Goal: Task Accomplishment & Management: Complete application form

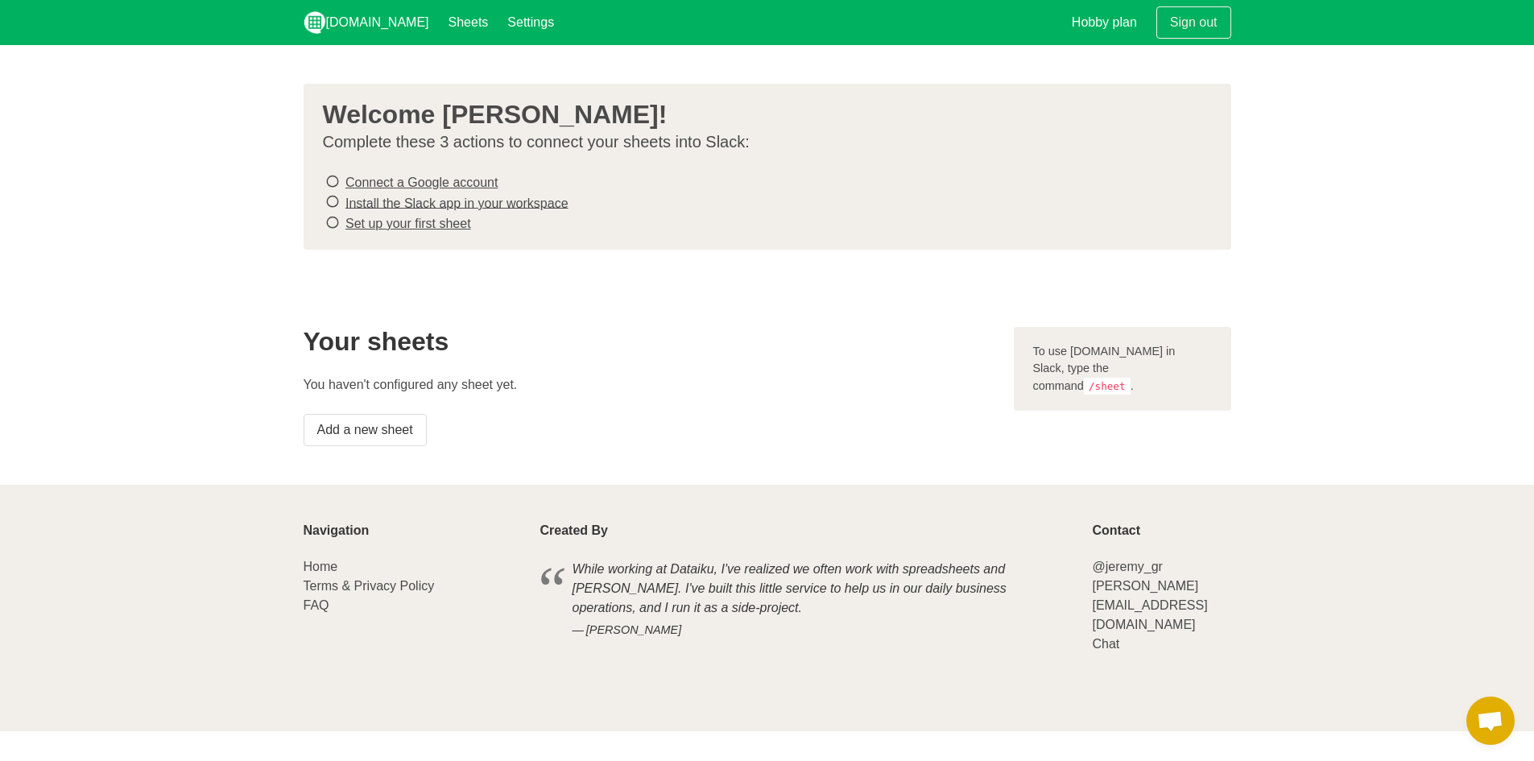
click at [333, 178] on icon at bounding box center [332, 182] width 14 height 22
click at [623, 157] on div "Welcome Steve Dansby! Complete these 3 actions to connect your sheets into Slac…" at bounding box center [768, 167] width 928 height 166
click at [636, 142] on p "Complete these 3 actions to connect your sheets into Slack:" at bounding box center [761, 142] width 876 height 20
click at [439, 181] on link "Connect a Google account" at bounding box center [421, 183] width 152 height 14
click at [486, 202] on link "Install the Slack app in your workspace" at bounding box center [456, 203] width 223 height 14
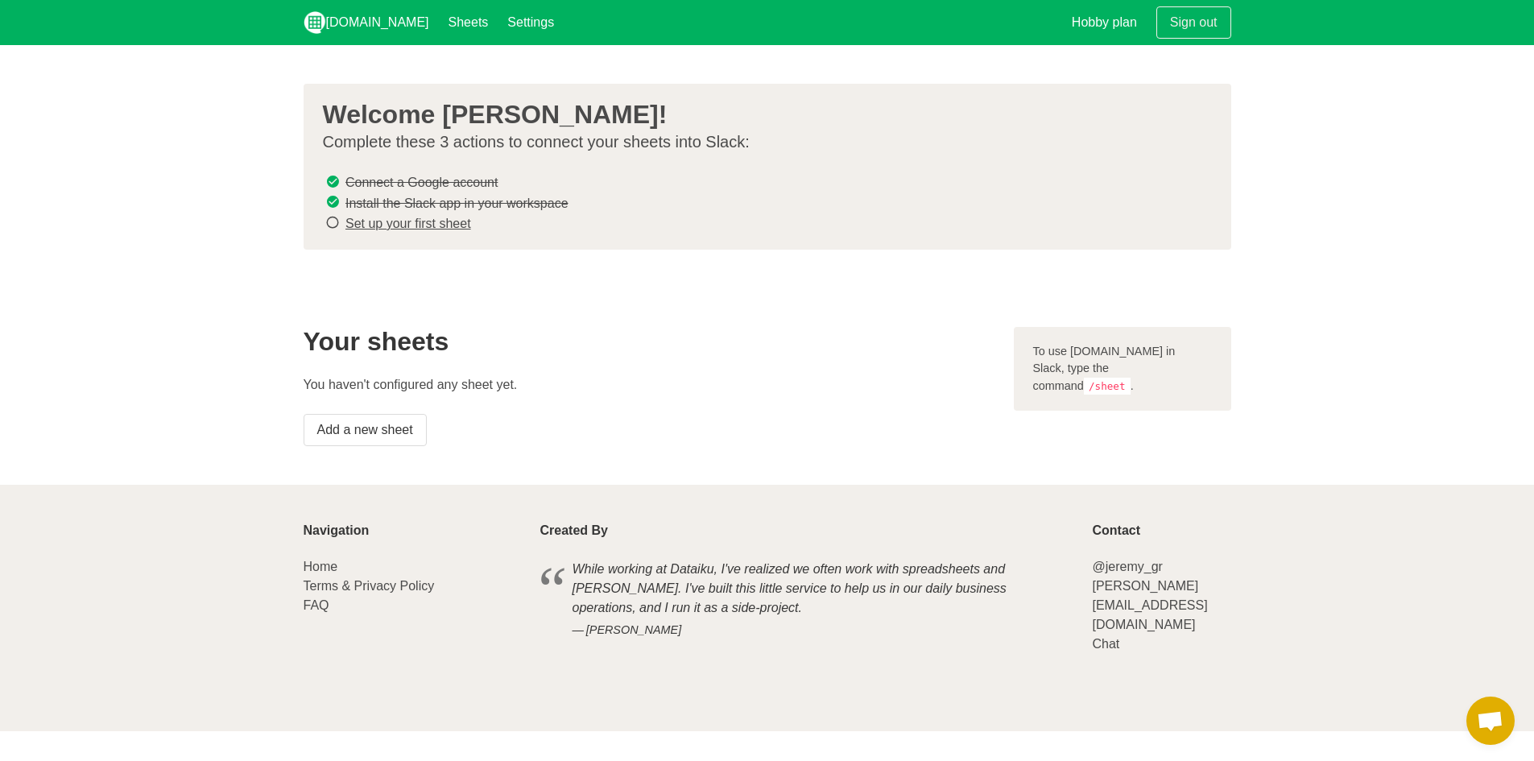
click at [402, 222] on link "Set up your first sheet" at bounding box center [408, 224] width 126 height 14
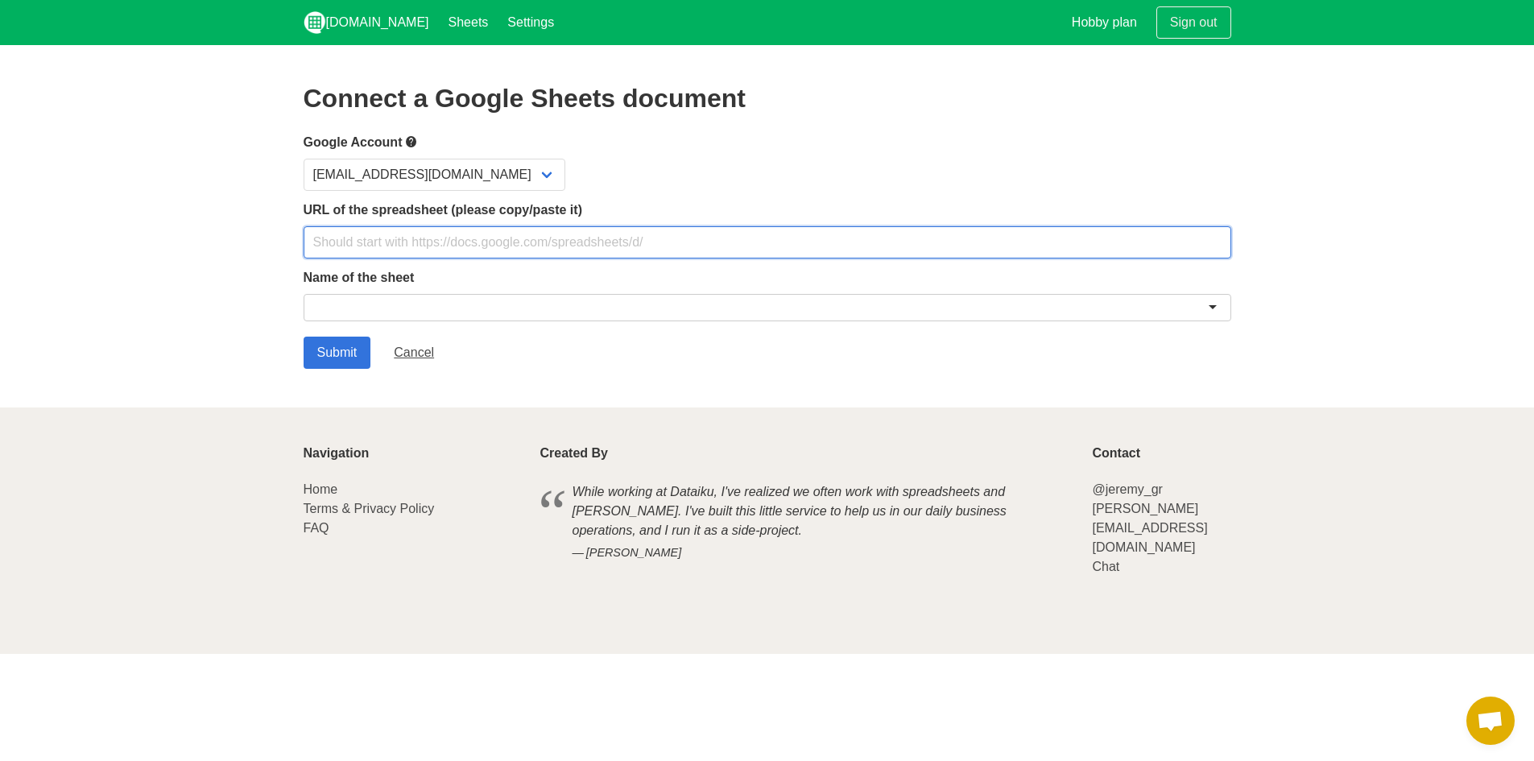
click at [424, 249] on input "text" at bounding box center [768, 242] width 928 height 32
paste input "[URL][DOMAIN_NAME]"
type input "[URL][DOMAIN_NAME]"
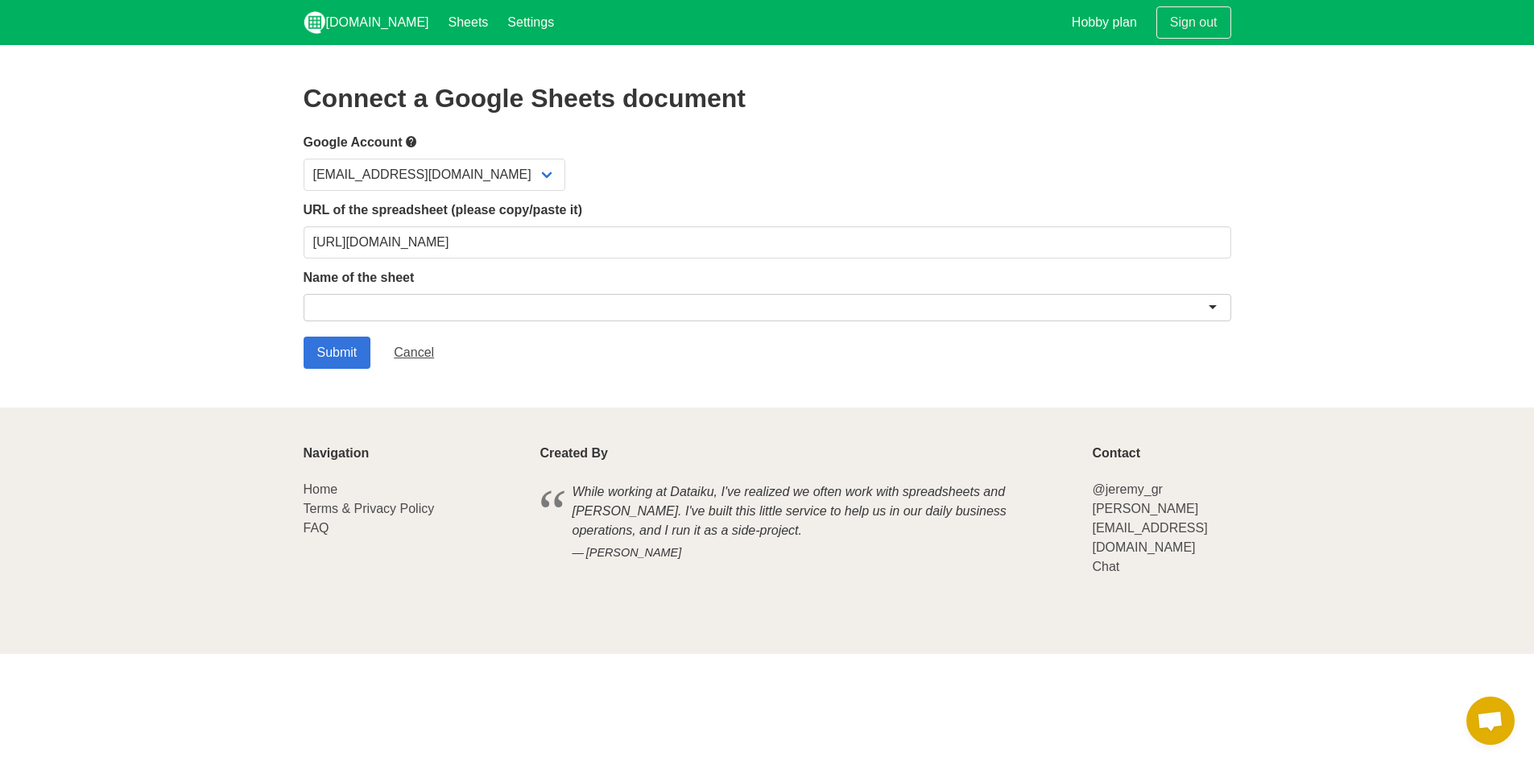
click at [627, 302] on div at bounding box center [768, 307] width 928 height 27
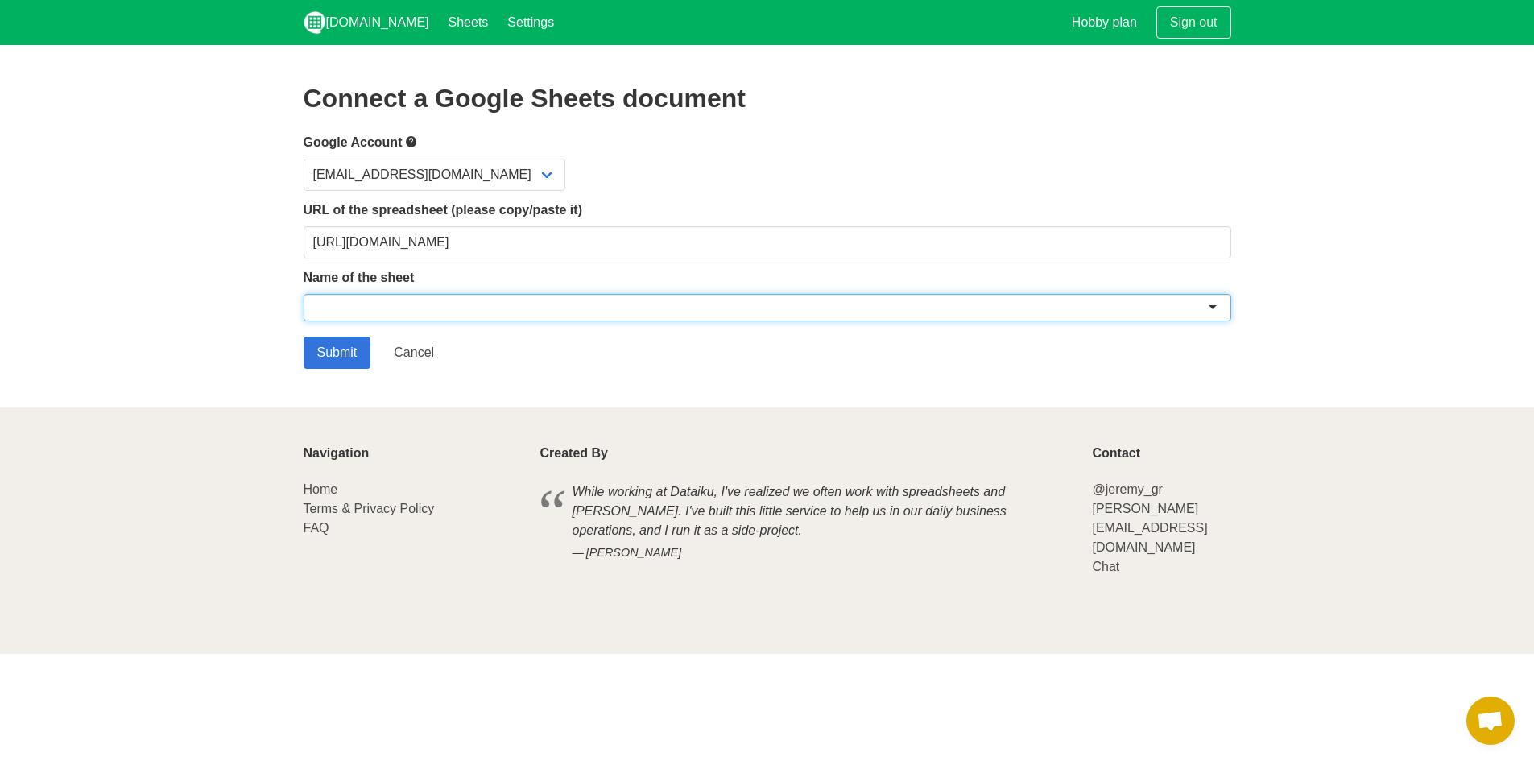
paste input "AI and Automations Tools"
type input "AI and Automations Tools"
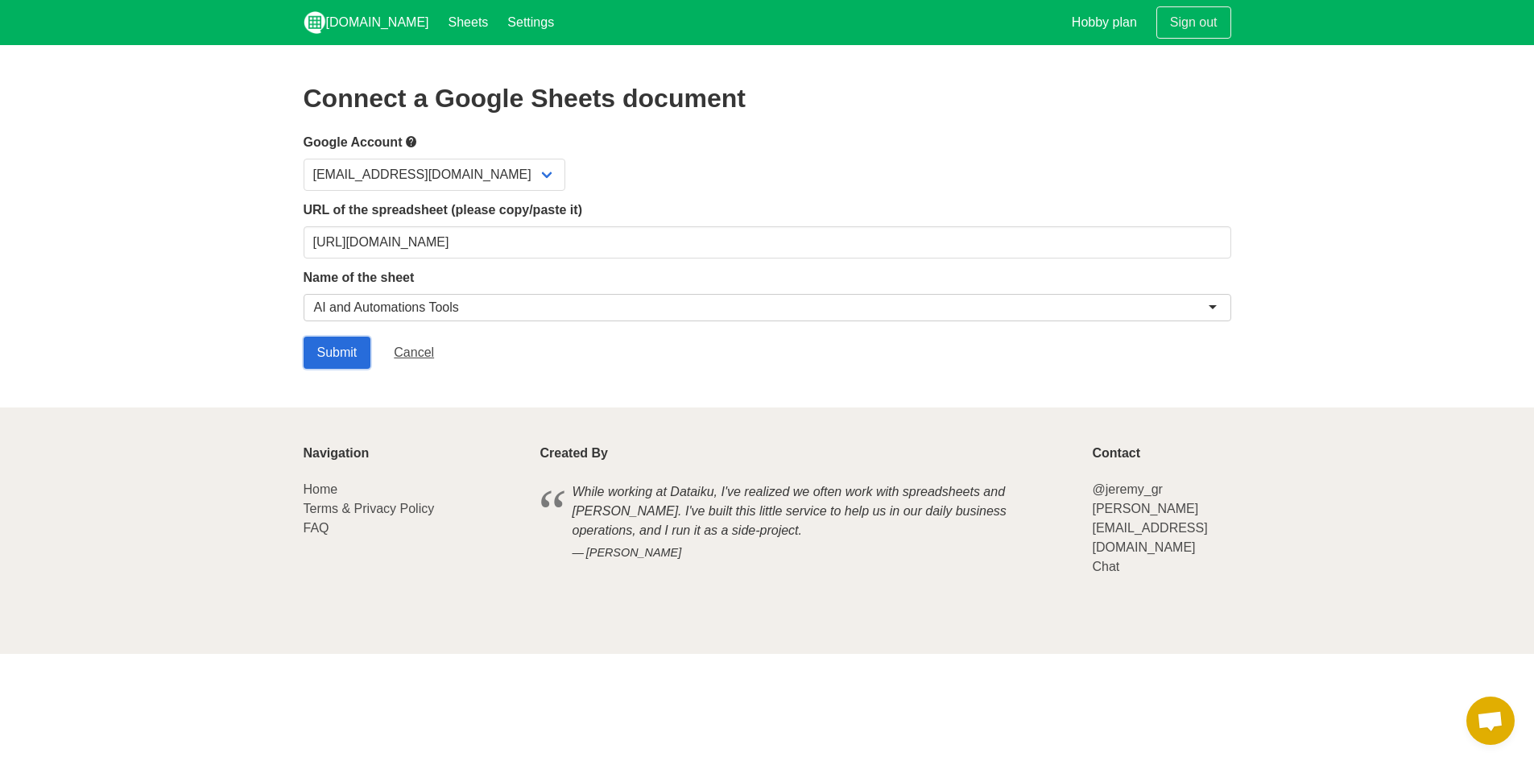
click at [334, 344] on input "Submit" at bounding box center [338, 353] width 68 height 32
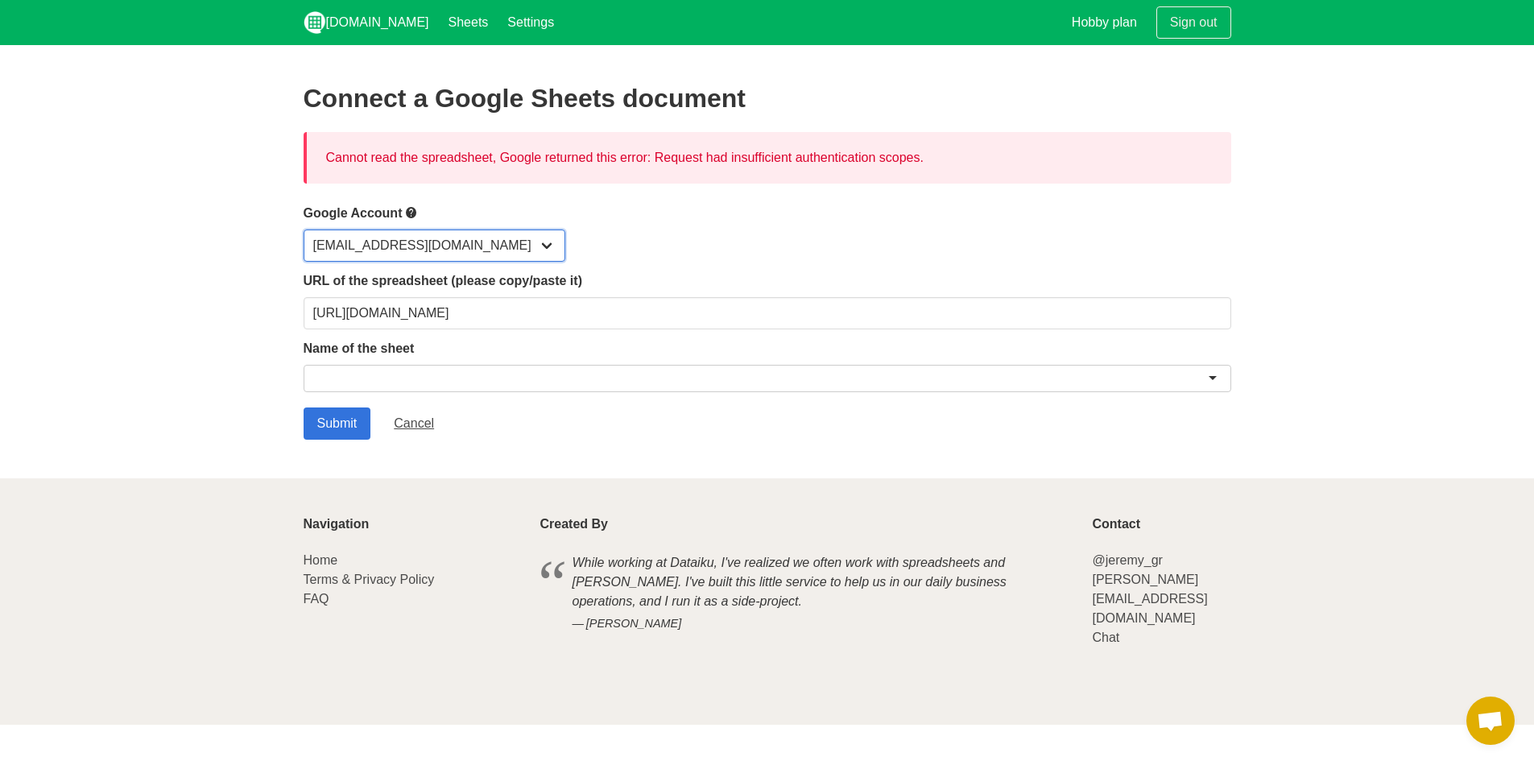
click at [411, 238] on select "[EMAIL_ADDRESS][DOMAIN_NAME]" at bounding box center [435, 245] width 262 height 32
click at [632, 223] on div "Google Account sd3webdesigns@gmail.com" at bounding box center [768, 232] width 928 height 59
click at [664, 375] on div at bounding box center [768, 378] width 928 height 27
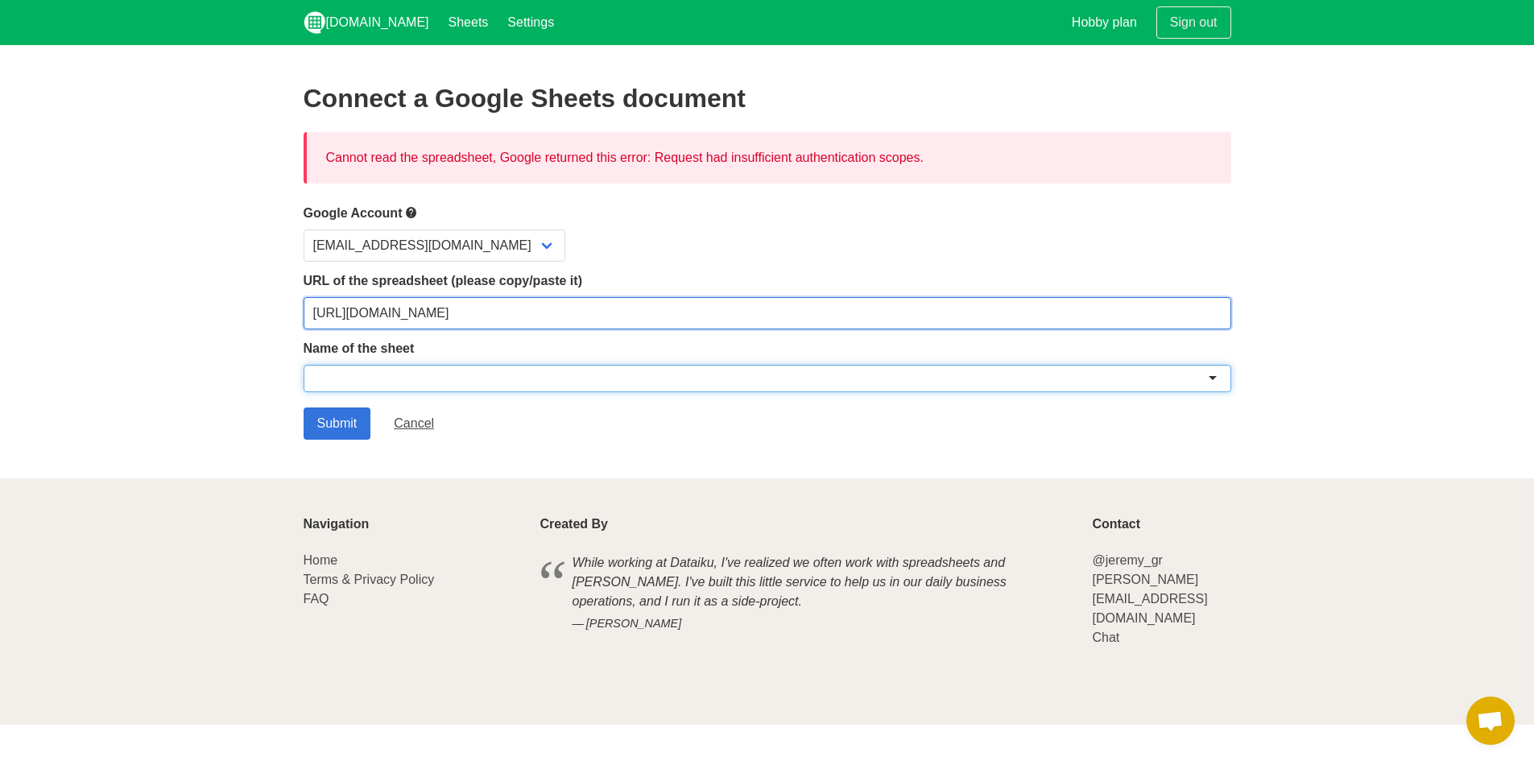
click at [1003, 309] on input "https://docs.google.com/spreadsheets/d/1UvsSlieQFhvhbSrBZ6H43UmxTv1BLg1_CF9hras…" at bounding box center [768, 313] width 928 height 32
click at [478, 326] on input "https://docs.google.com/spreadsheets/d/1UvsSlieQFhvhbSrBZ6H43UmxTv1BLg1_CF9hras…" at bounding box center [768, 313] width 928 height 32
click at [482, 312] on input "https://docs.google.com/spreadsheets/d/1UvsSlieQFhvhbSrBZ6H43UmxTv1BLg1_CF9hras…" at bounding box center [768, 313] width 928 height 32
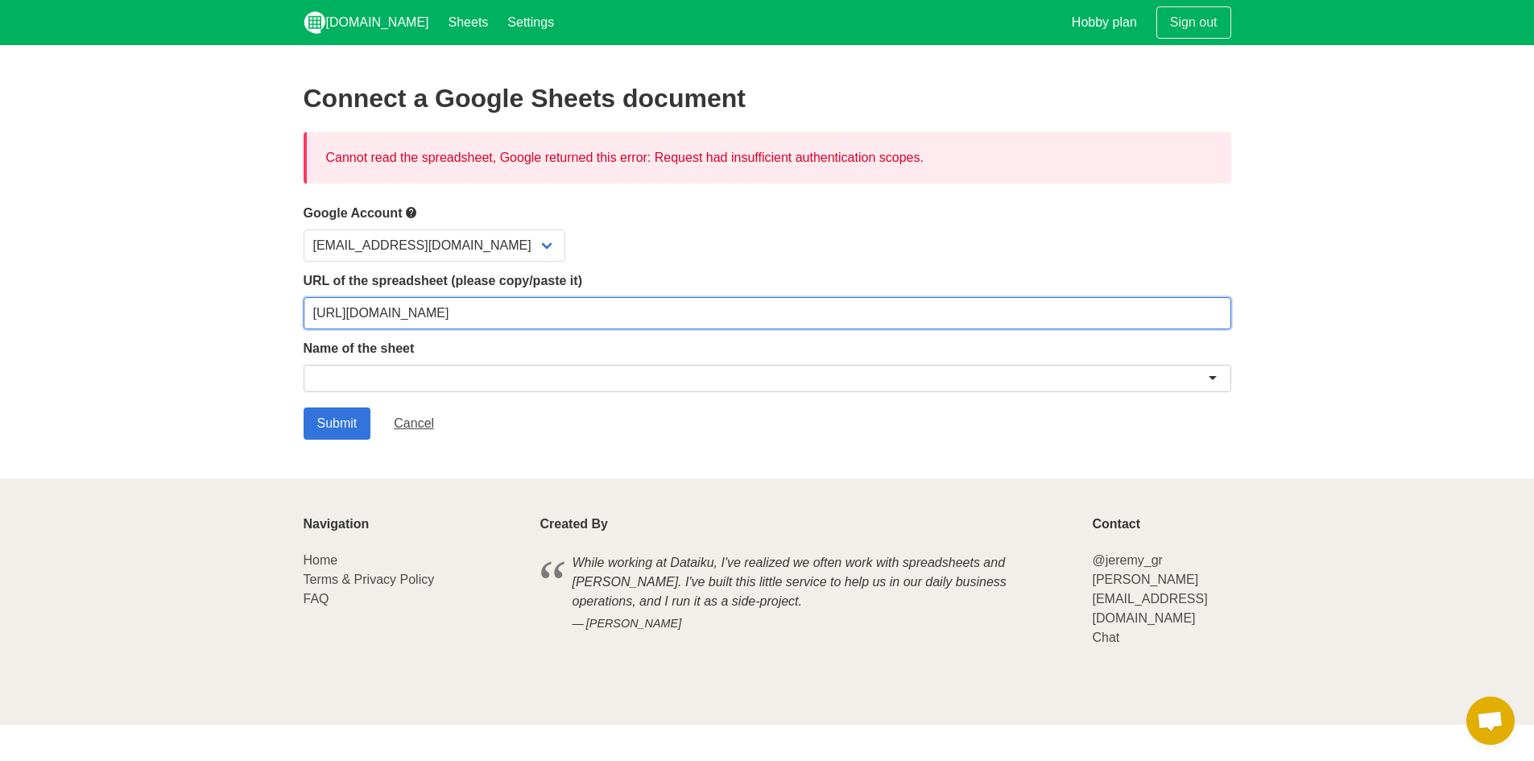
paste input "usp=sharing"
type input "[URL][DOMAIN_NAME]"
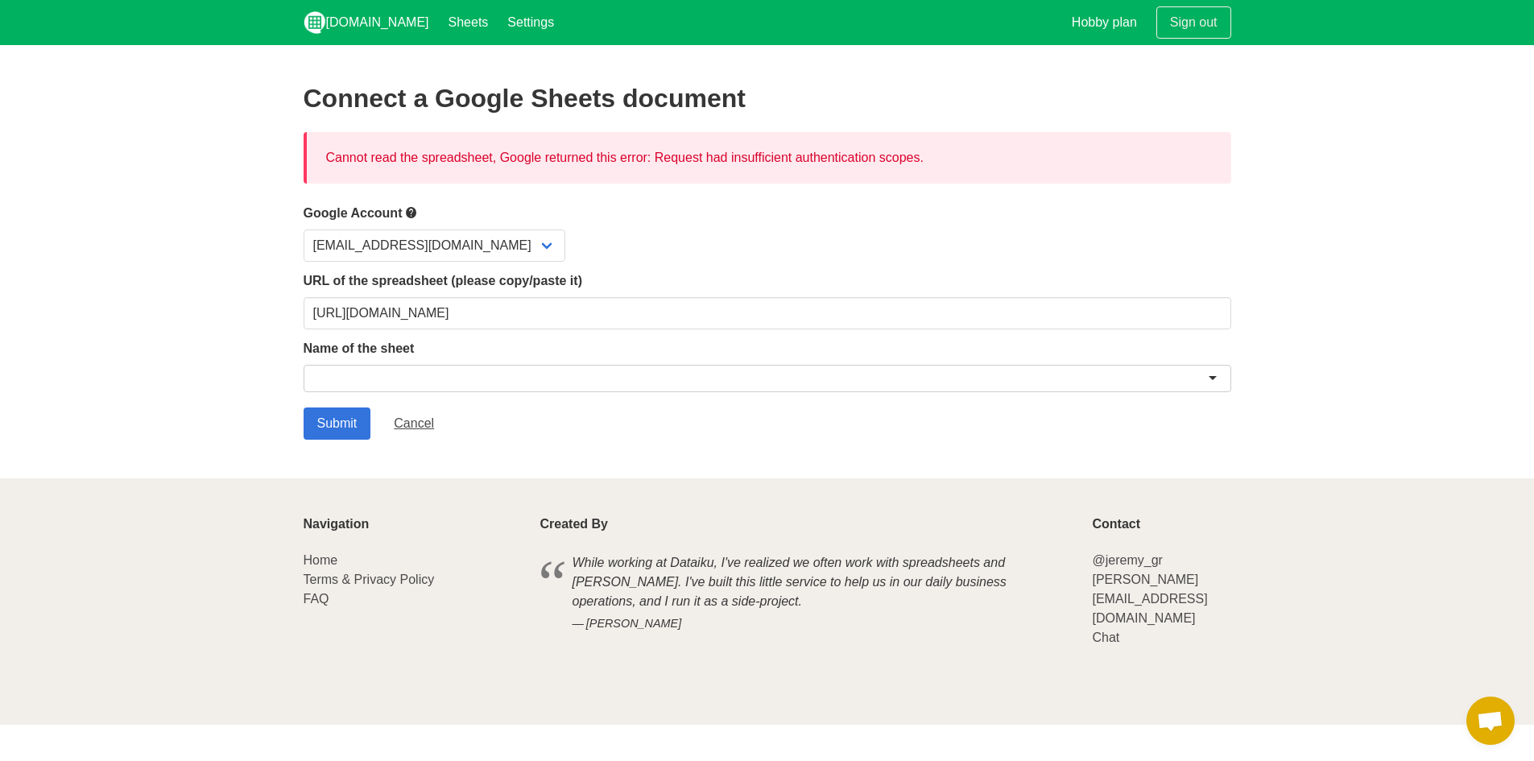
click at [502, 365] on div at bounding box center [768, 378] width 928 height 27
paste input "AI and Automations Tools"
type input "AI and Automations Tools"
click at [330, 421] on input "Submit" at bounding box center [338, 423] width 68 height 32
click at [362, 365] on div at bounding box center [768, 378] width 928 height 27
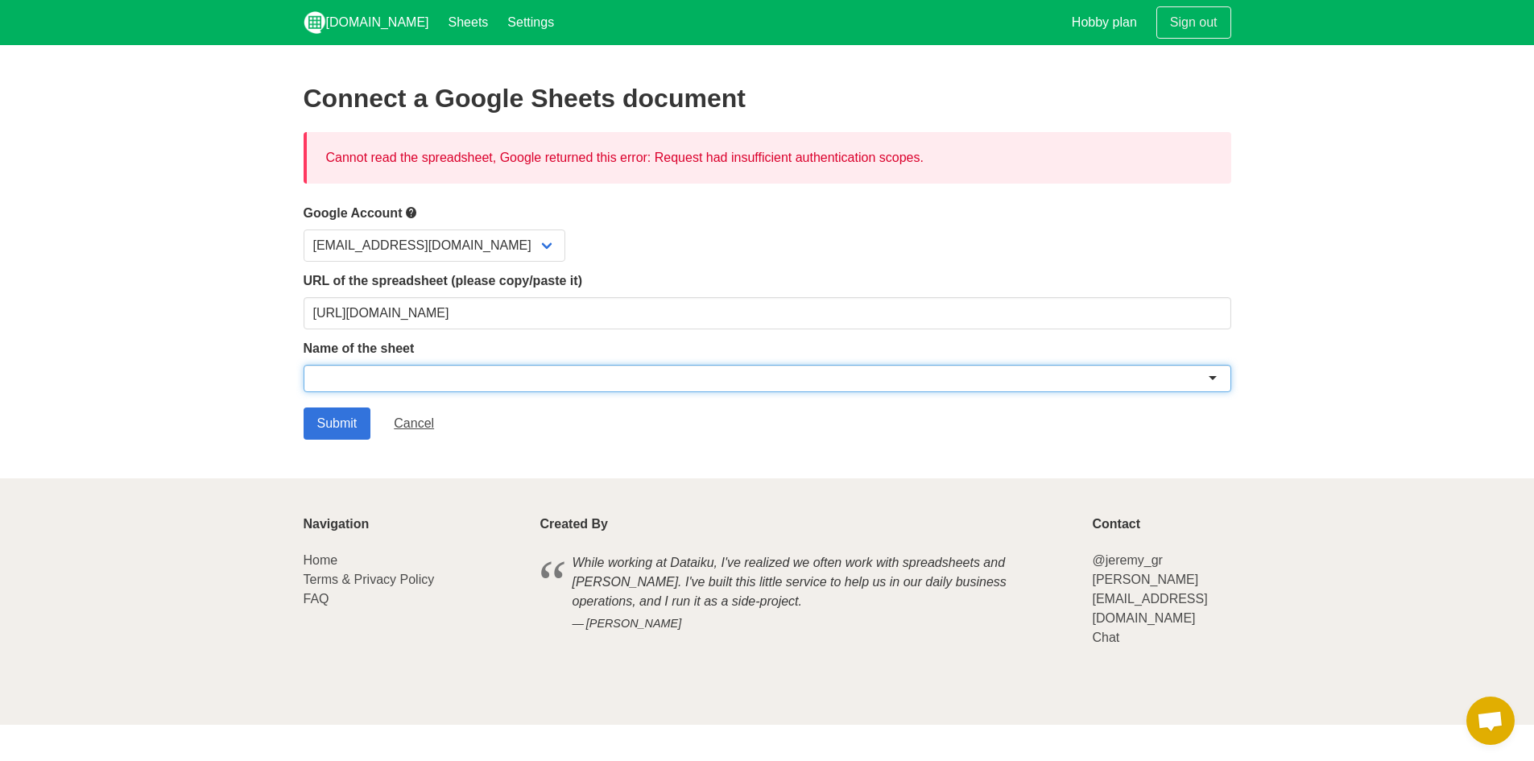
type input "V"
paste input "AI and Automations Tools"
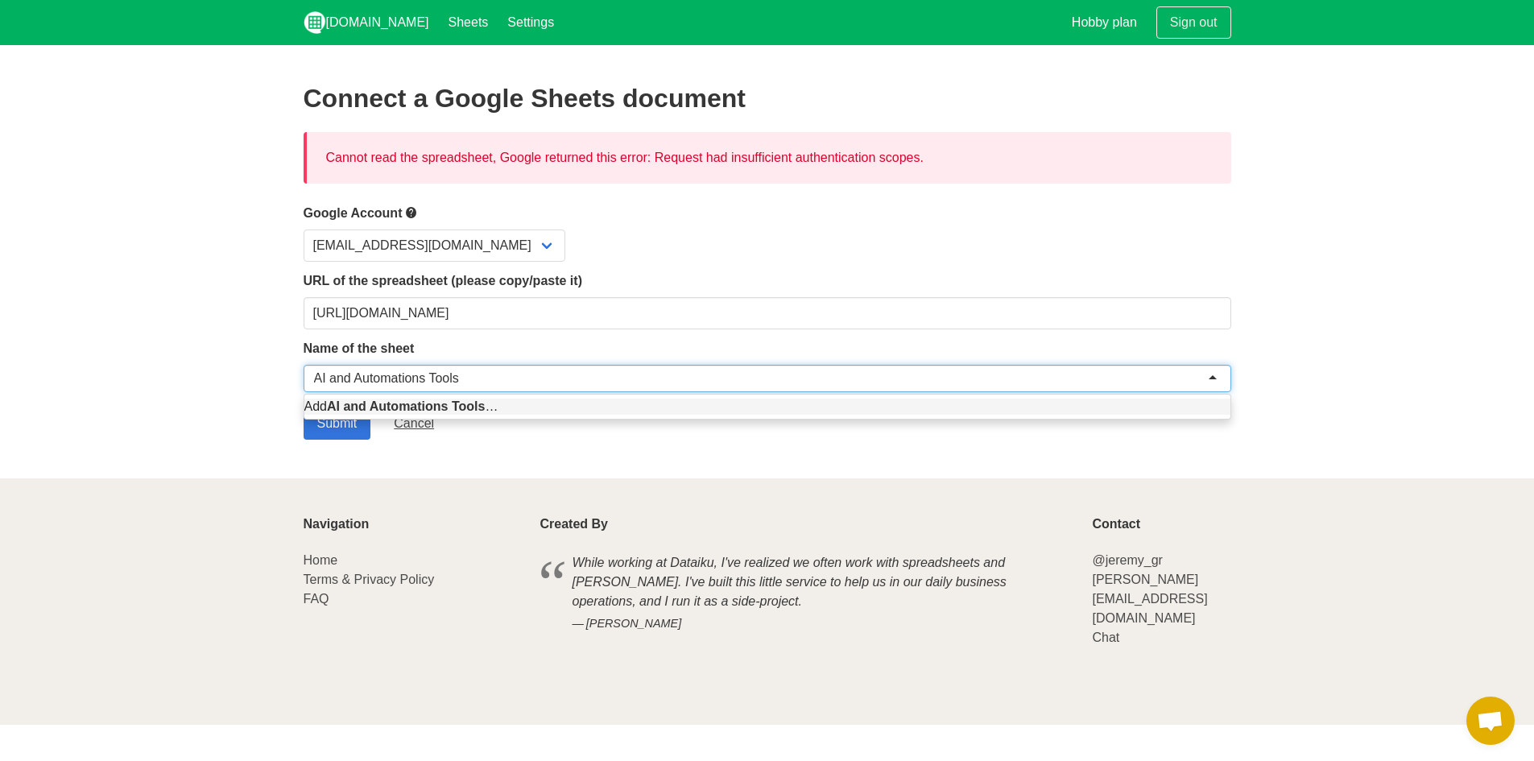
type input "AI and Automations Tools"
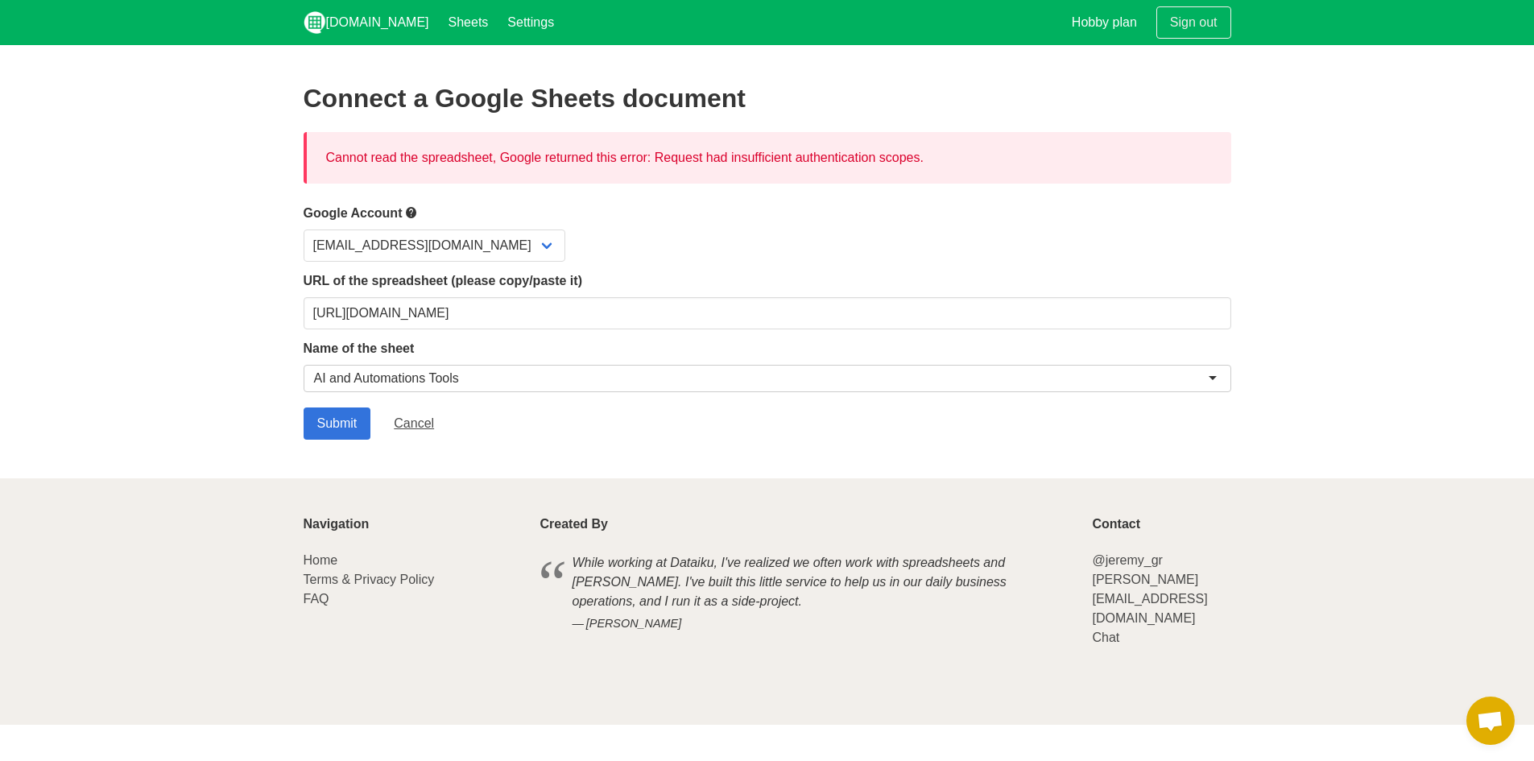
click at [829, 344] on label "Name of the sheet" at bounding box center [768, 348] width 928 height 19
click at [338, 417] on input "Submit" at bounding box center [338, 423] width 68 height 32
